Goal: Transaction & Acquisition: Purchase product/service

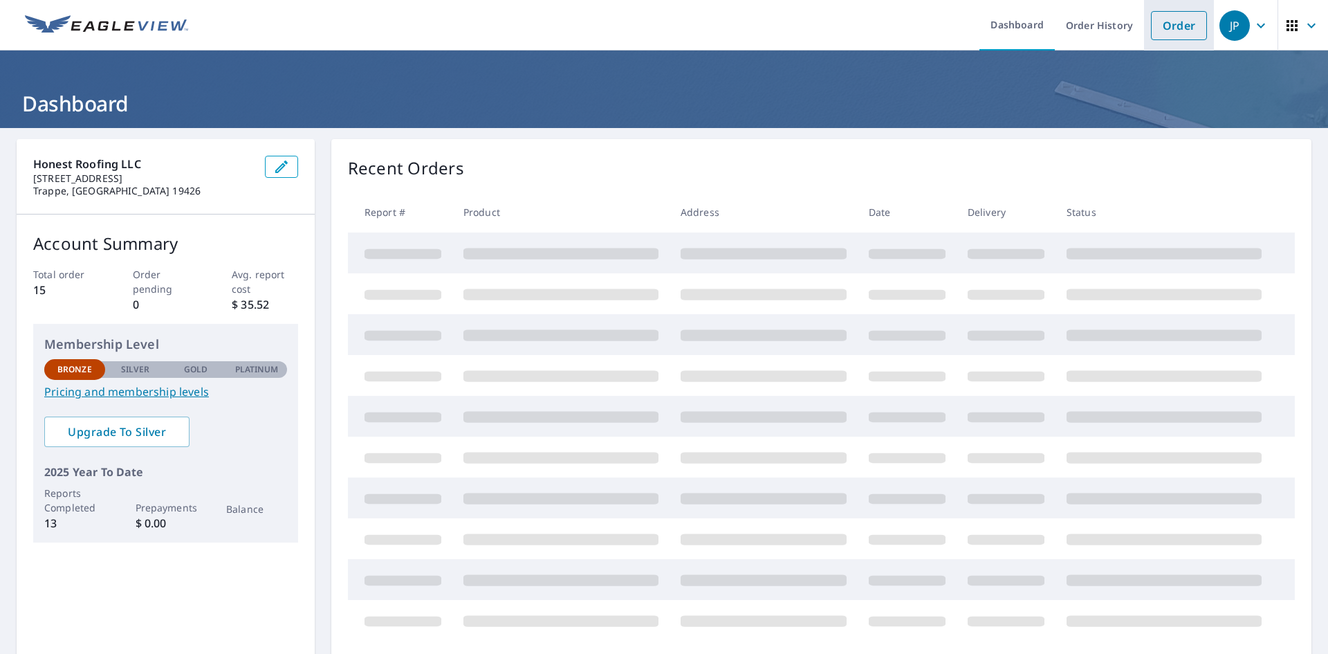
click at [1164, 30] on link "Order" at bounding box center [1179, 25] width 56 height 29
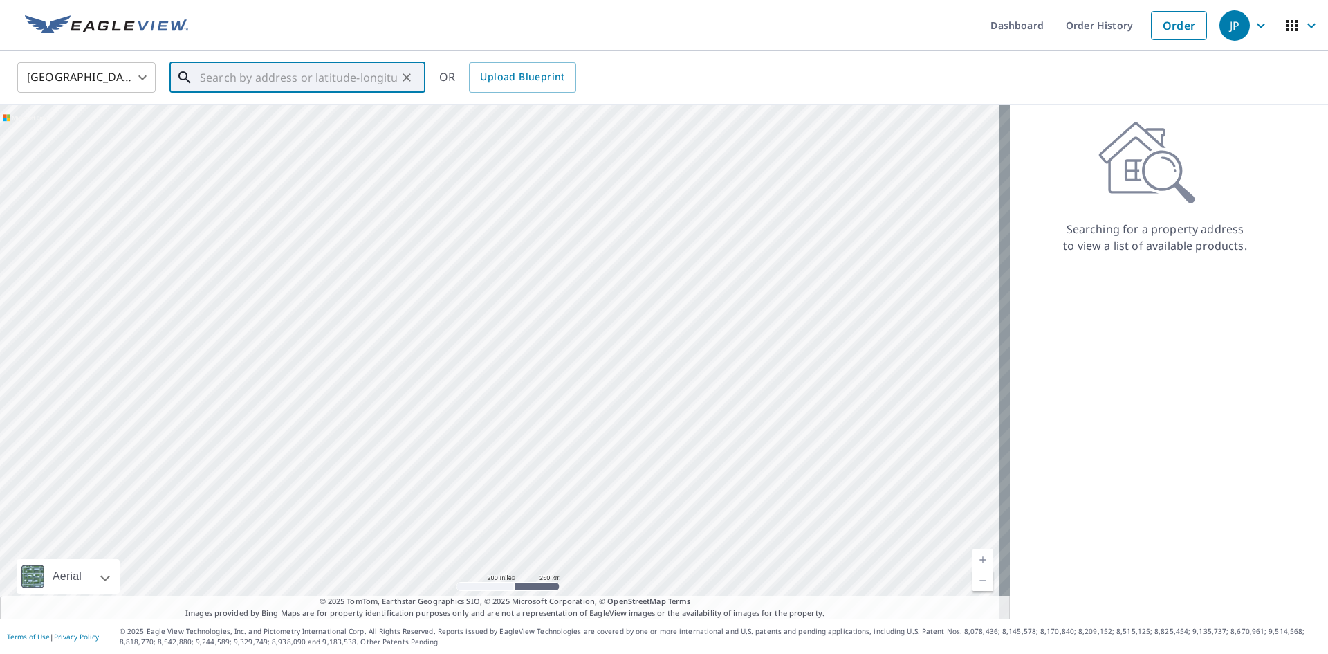
click at [288, 77] on input "text" at bounding box center [298, 77] width 197 height 39
click at [249, 144] on li "[STREET_ADDRESS][PERSON_NAME]" at bounding box center [298, 131] width 256 height 61
type input "[STREET_ADDRESS][PERSON_NAME]"
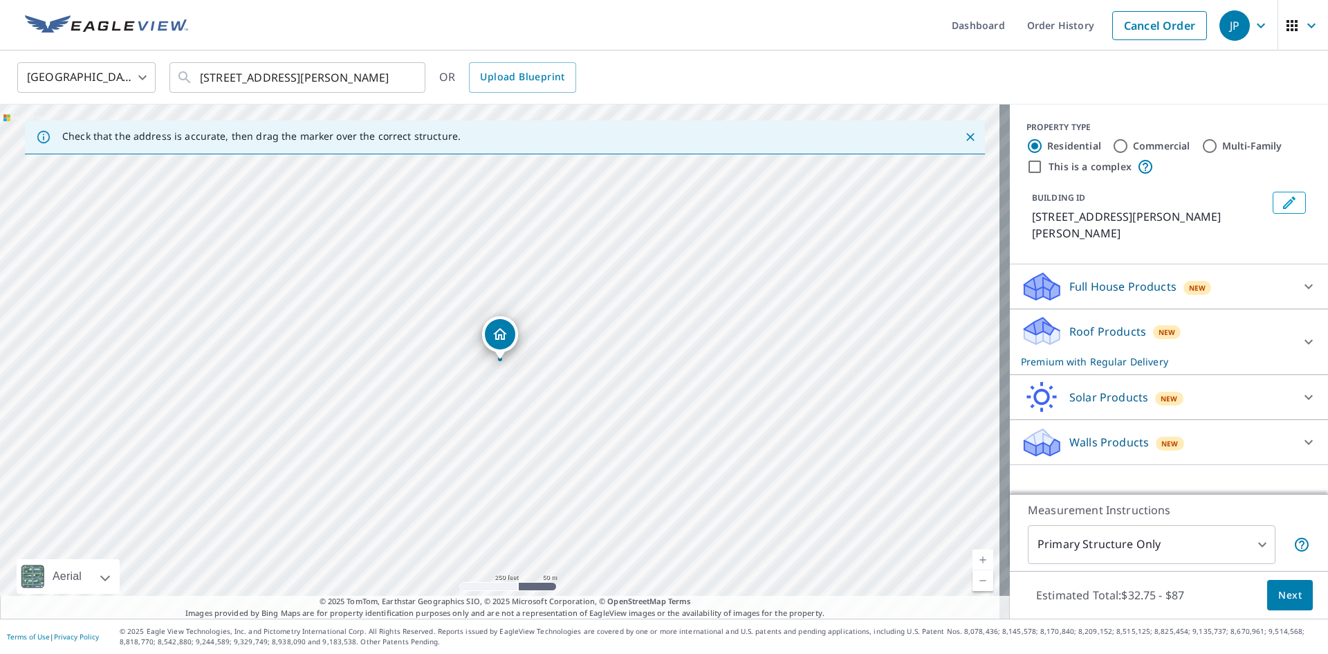
click at [1301, 278] on icon at bounding box center [1309, 286] width 17 height 17
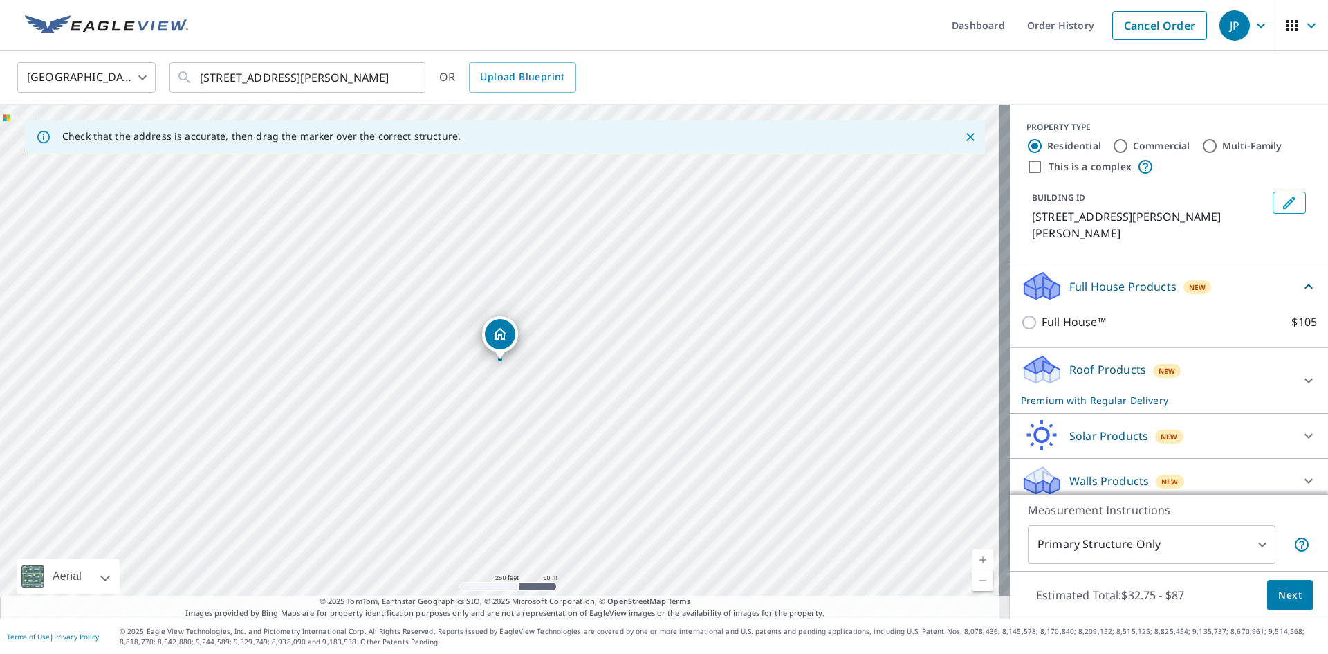
click at [1301, 473] on icon at bounding box center [1309, 481] width 17 height 17
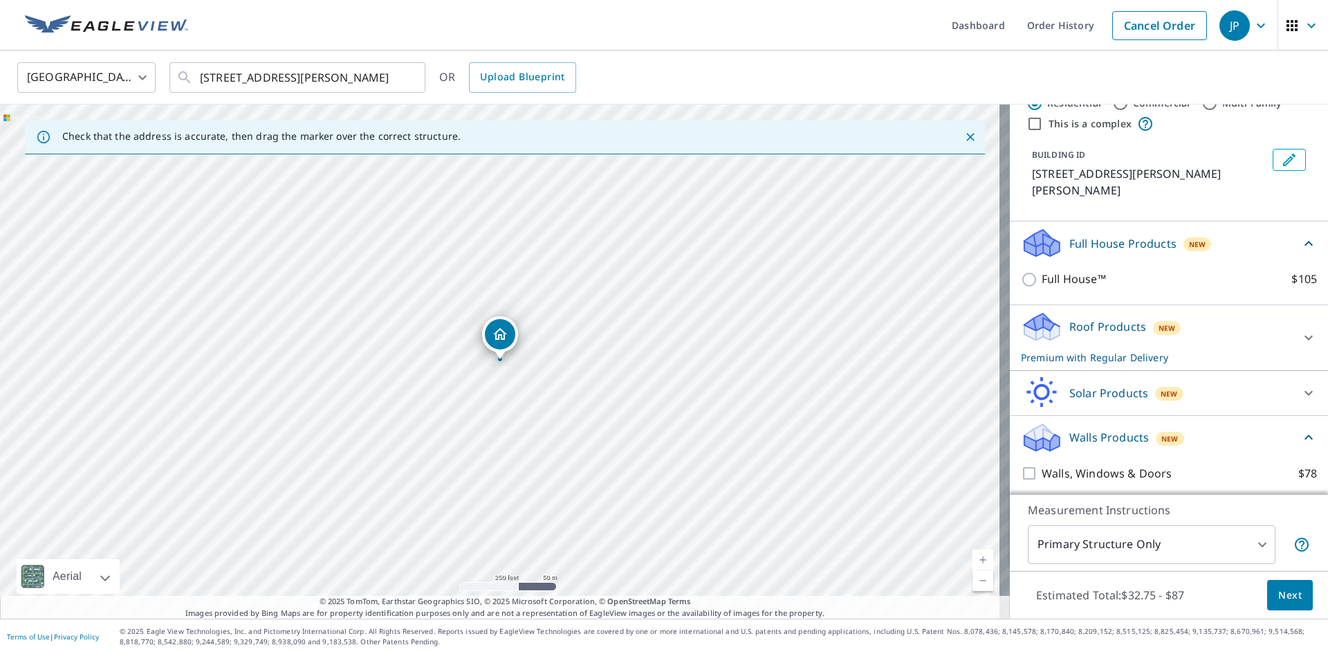
scroll to position [71, 0]
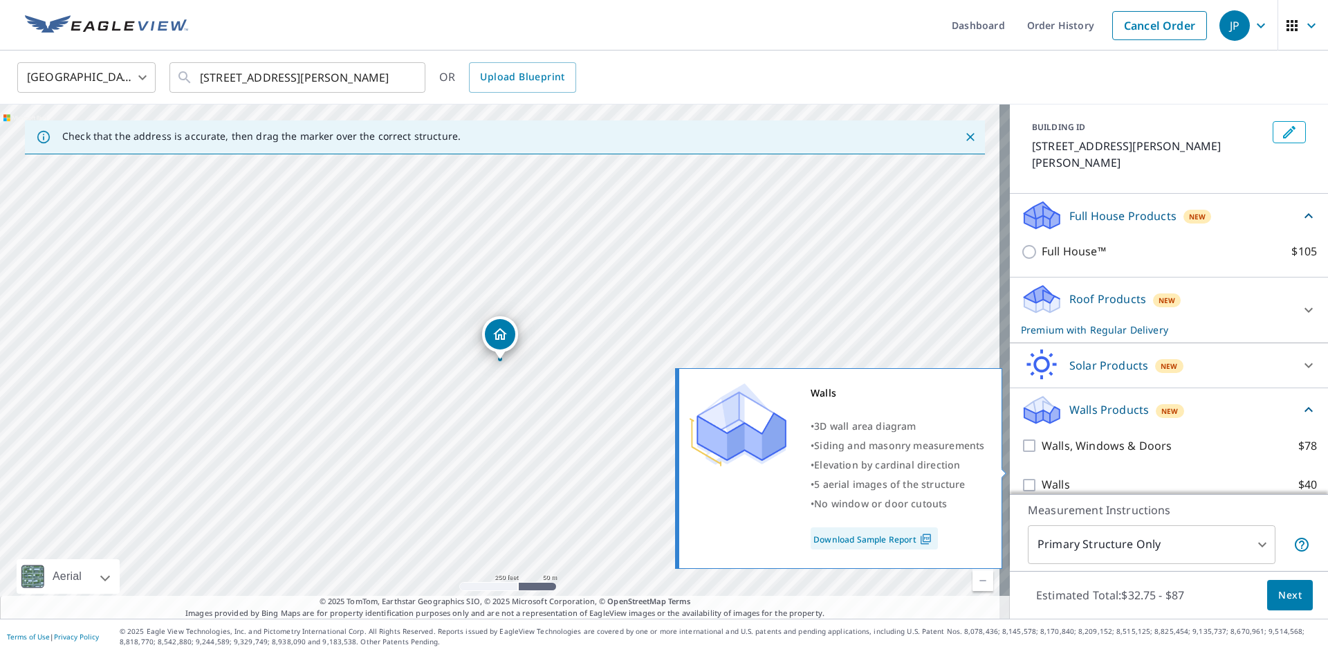
click at [903, 541] on link "Download Sample Report" at bounding box center [874, 538] width 127 height 22
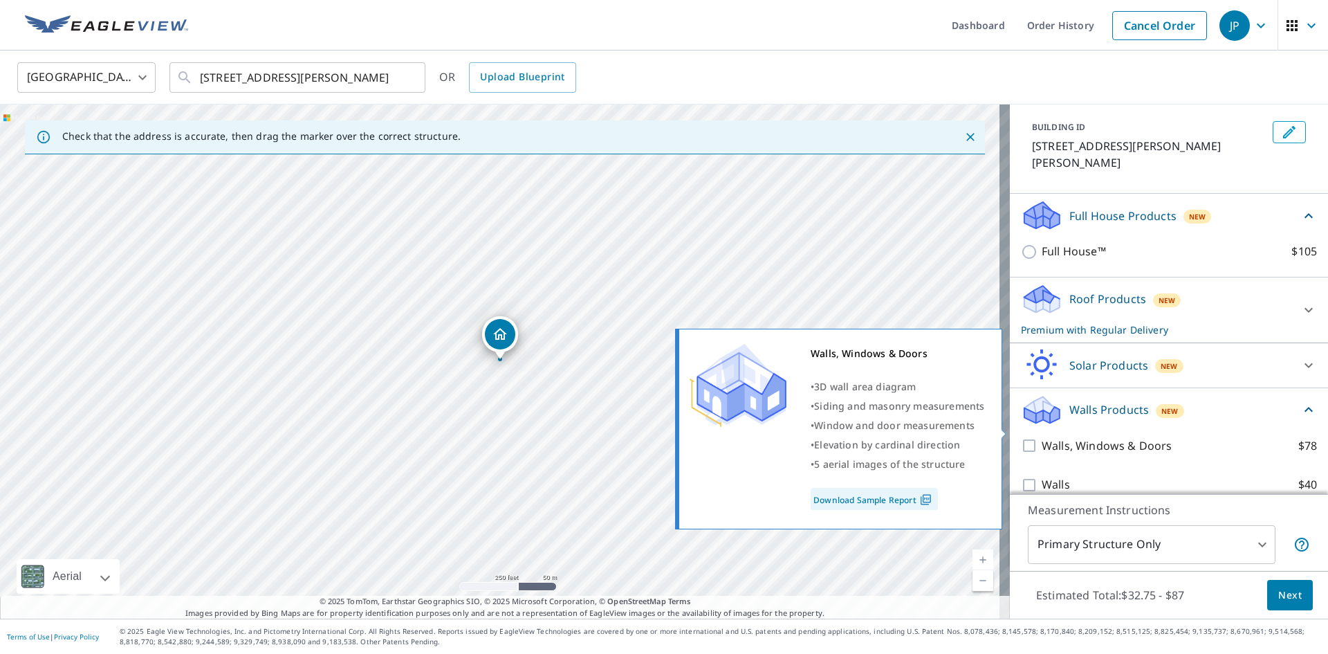
click at [1021, 437] on input "Walls, Windows & Doors $78" at bounding box center [1031, 445] width 21 height 17
checkbox input "true"
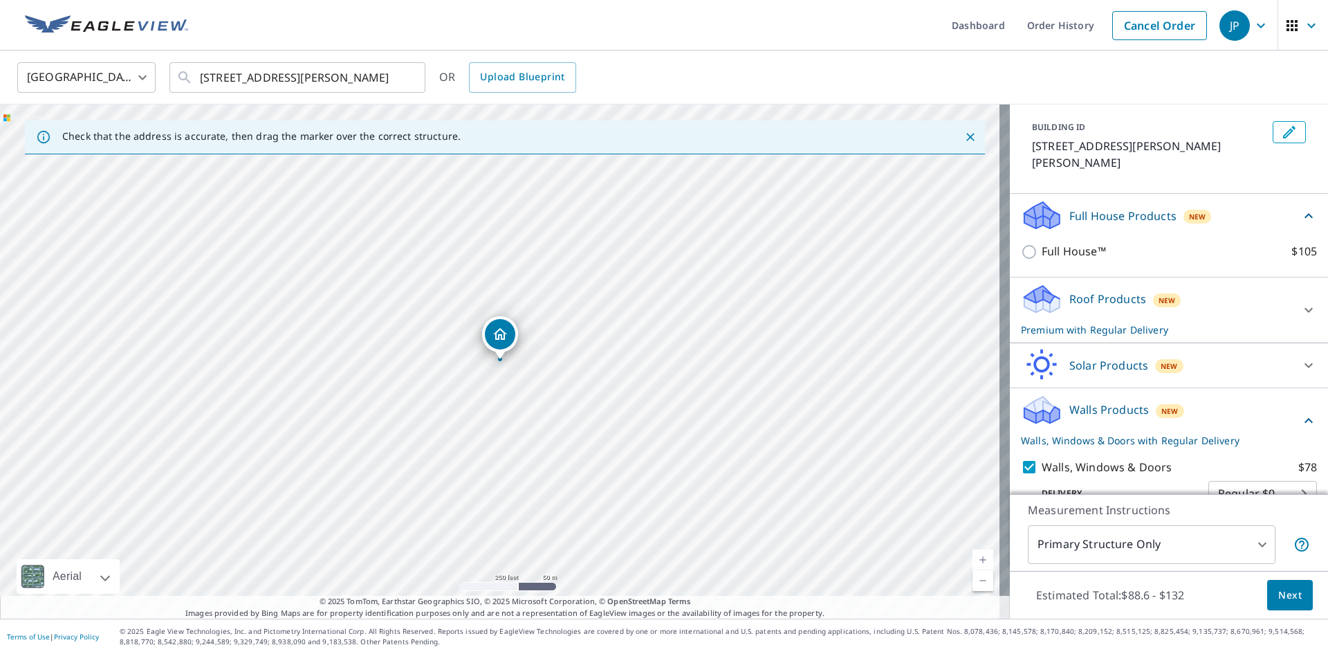
scroll to position [122, 0]
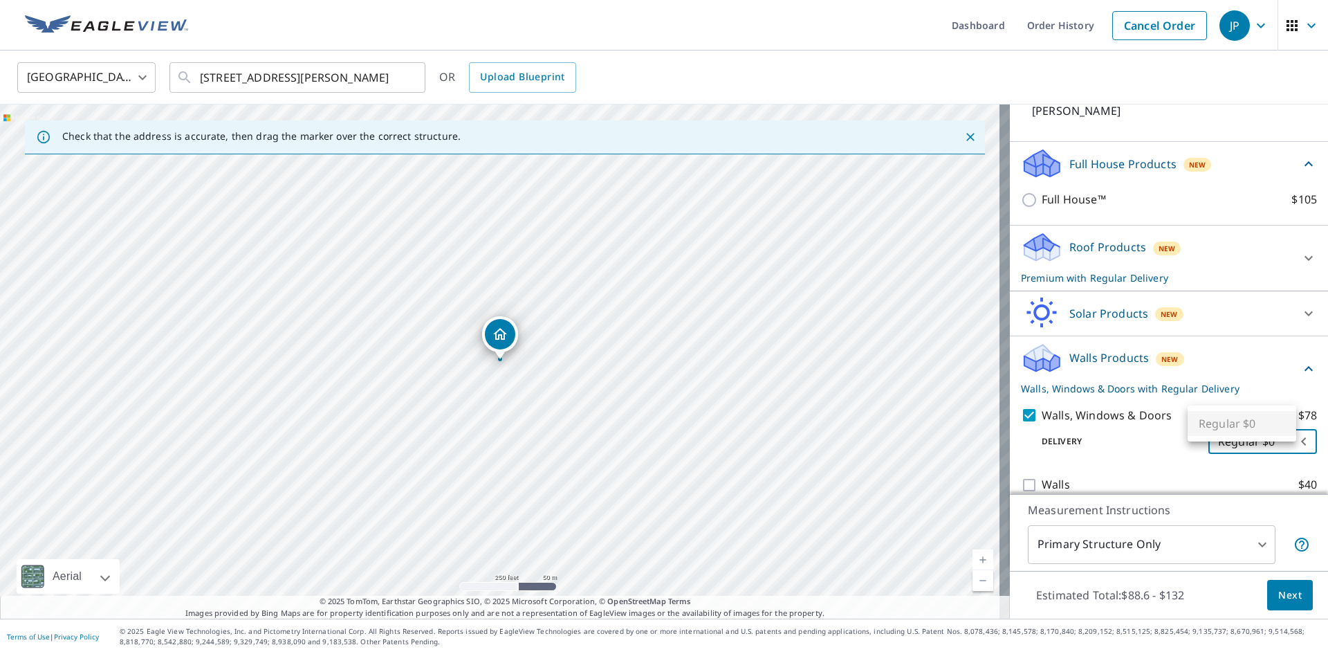
click at [1256, 426] on body "JP JP Dashboard Order History Cancel Order JP United States US ​ 313 Patrick Wa…" at bounding box center [664, 327] width 1328 height 654
click at [1256, 426] on ul "Regular $0" at bounding box center [1242, 423] width 109 height 36
click at [1225, 321] on div at bounding box center [664, 327] width 1328 height 654
click at [1249, 545] on body "JP JP Dashboard Order History Cancel Order JP United States US ​ 313 Patrick Wa…" at bounding box center [664, 327] width 1328 height 654
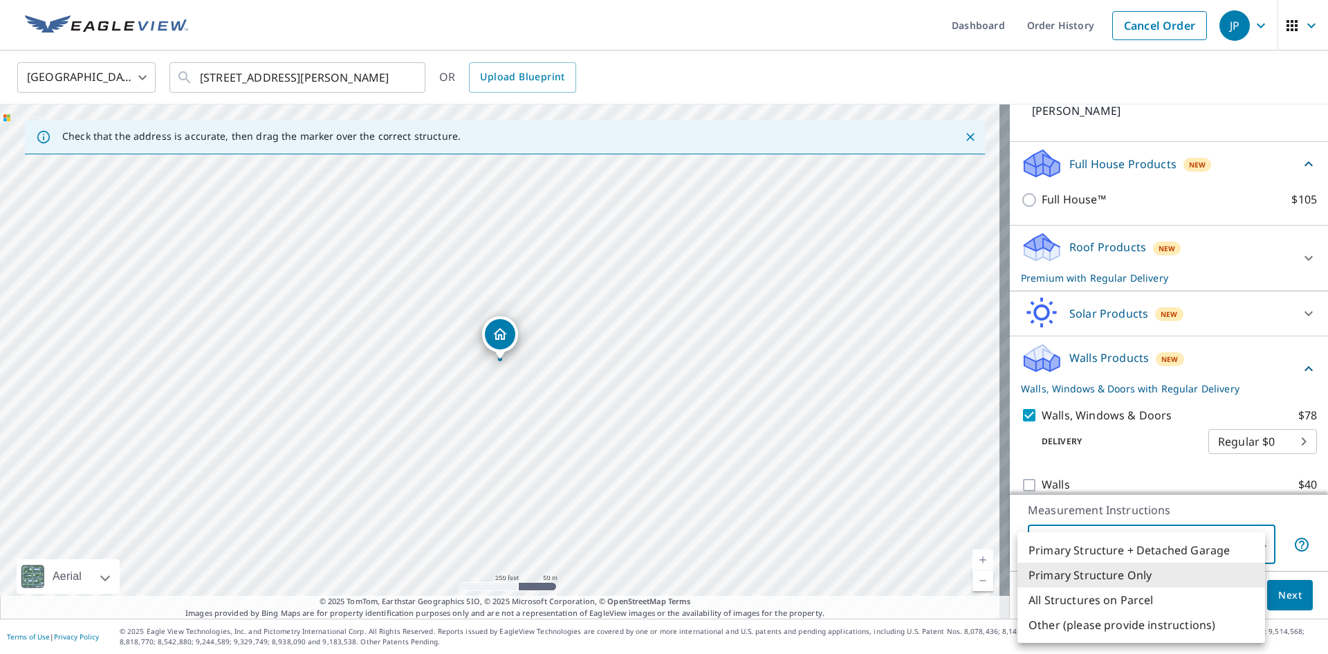
click at [515, 368] on div at bounding box center [664, 327] width 1328 height 654
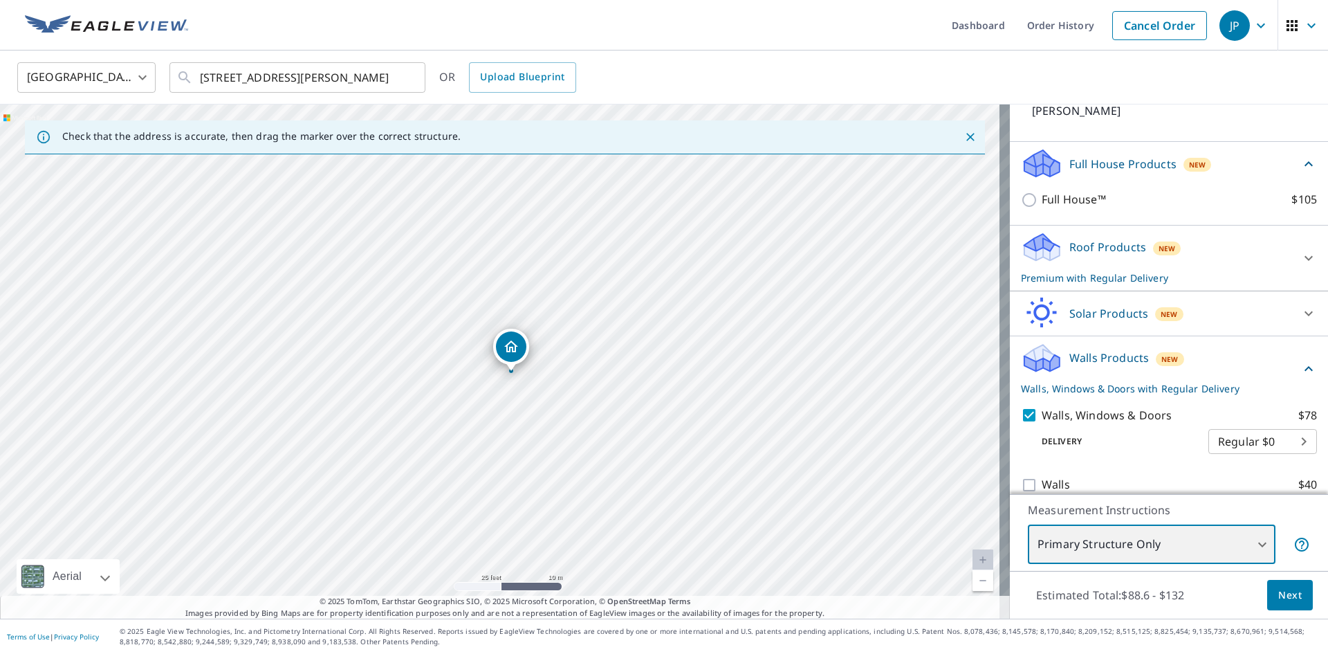
drag, startPoint x: 470, startPoint y: 360, endPoint x: 585, endPoint y: 419, distance: 129.3
click at [585, 419] on div "313 Patrick Way Royersford, PA 19468" at bounding box center [505, 361] width 1010 height 514
click at [1124, 545] on body "JP JP Dashboard Order History Cancel Order JP United States US ​ 313 Patrick Wa…" at bounding box center [664, 327] width 1328 height 654
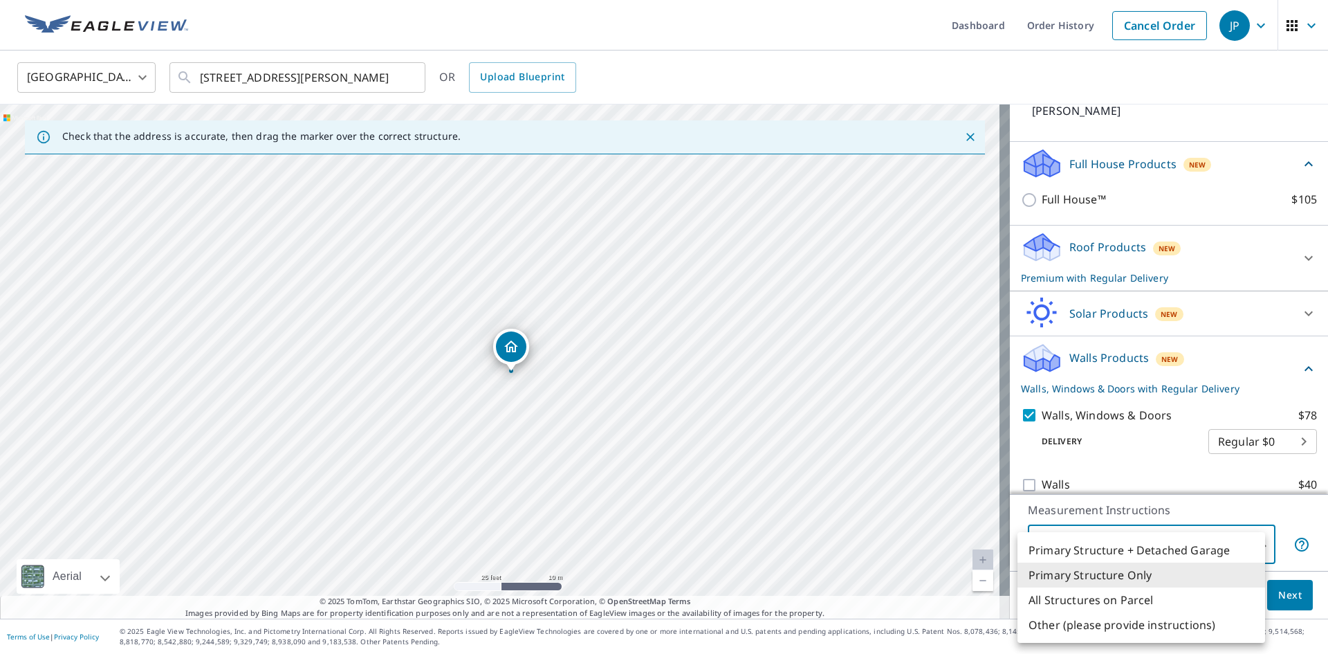
click at [1117, 573] on li "Primary Structure Only" at bounding box center [1142, 575] width 248 height 25
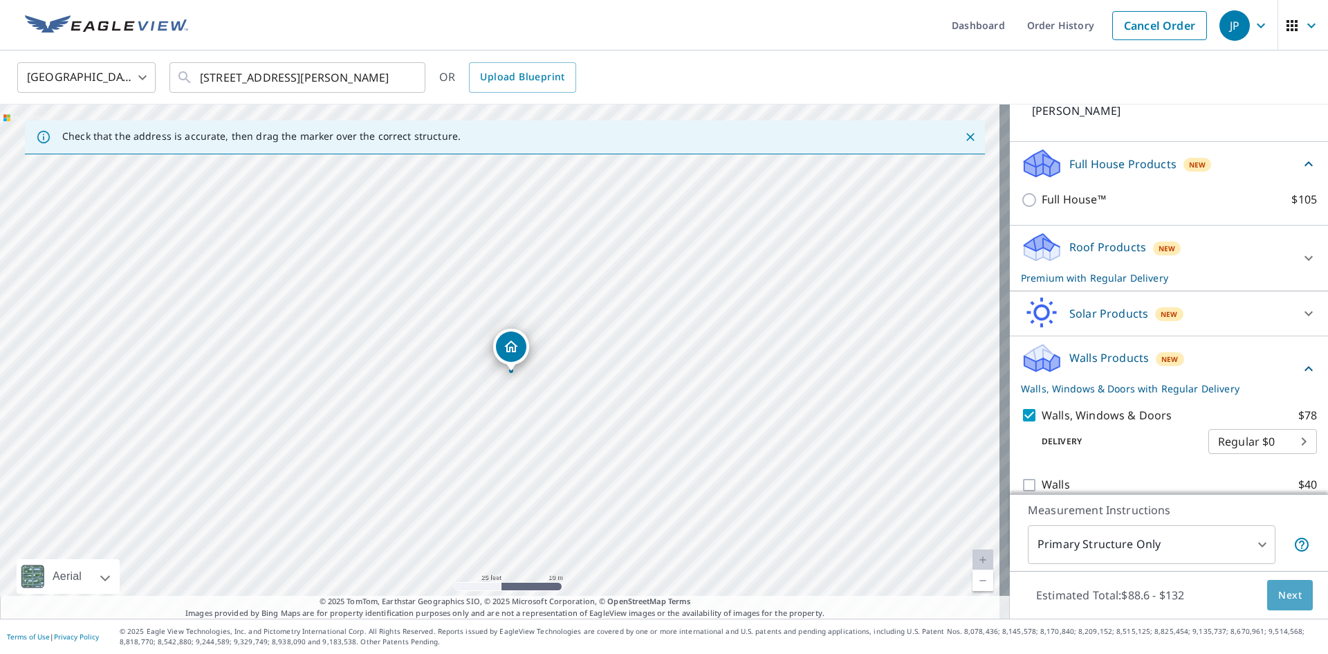
click at [1283, 600] on span "Next" at bounding box center [1291, 595] width 24 height 17
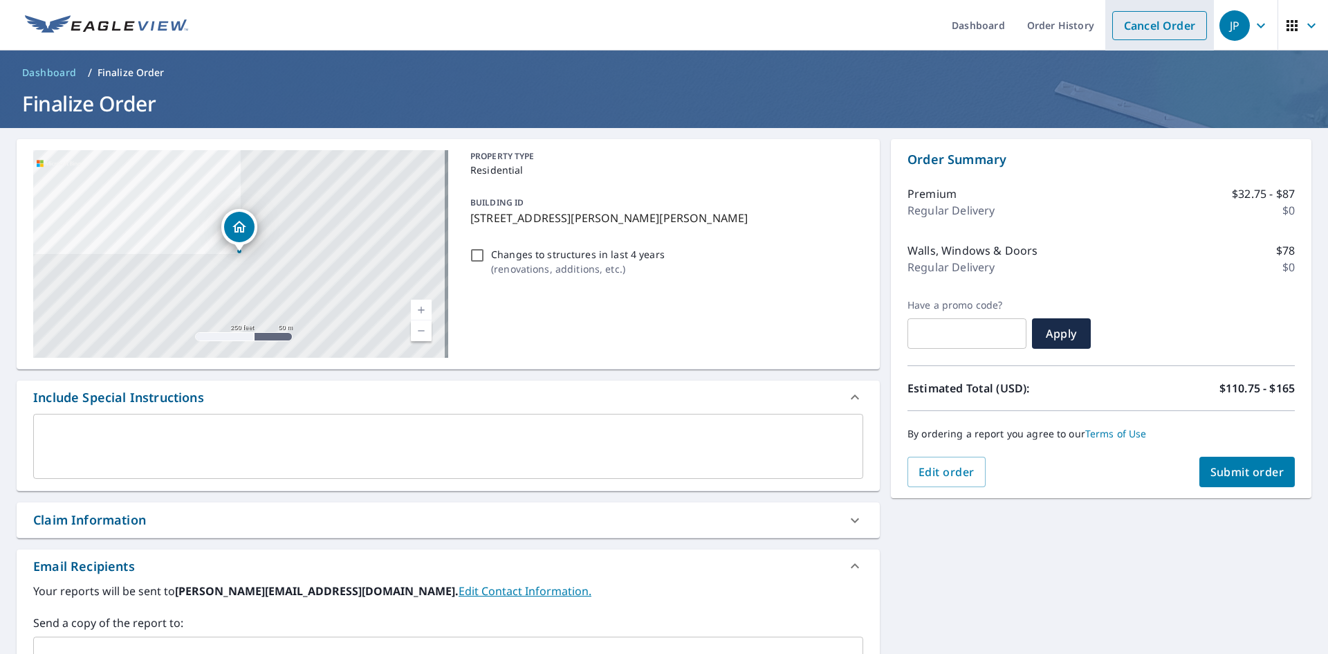
click at [1157, 37] on link "Cancel Order" at bounding box center [1160, 25] width 95 height 29
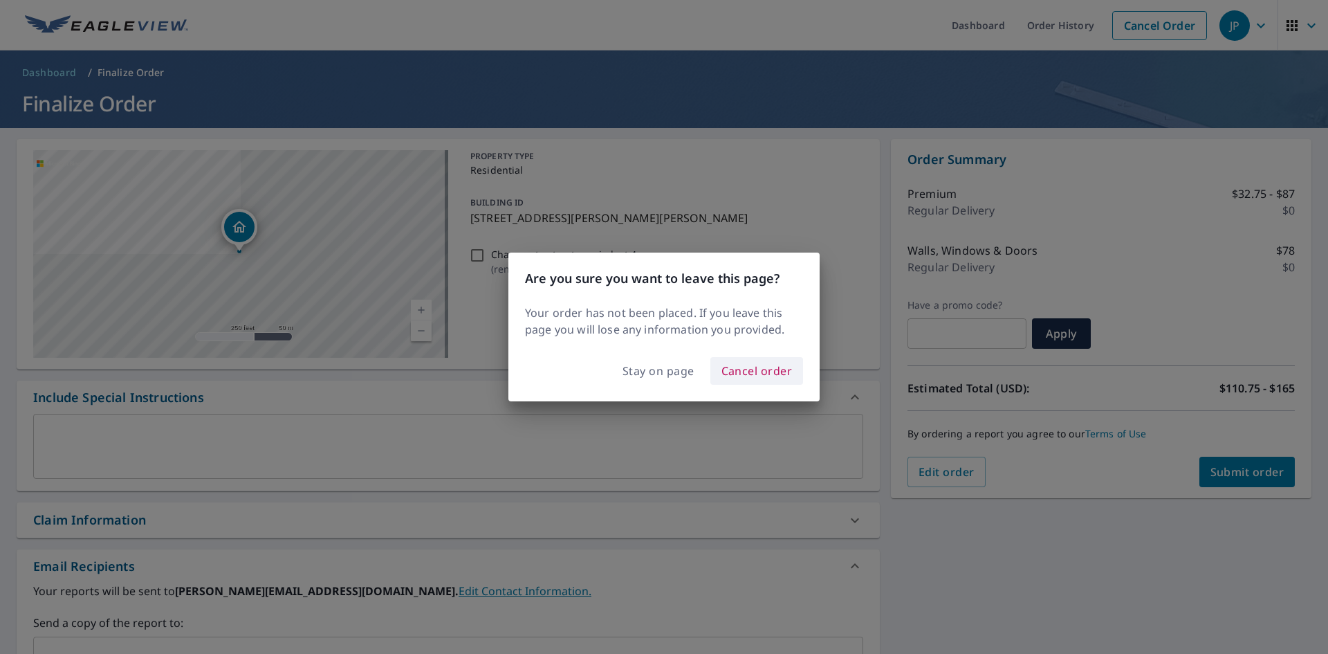
click at [756, 374] on span "Cancel order" at bounding box center [757, 370] width 71 height 19
